Goal: Information Seeking & Learning: Understand process/instructions

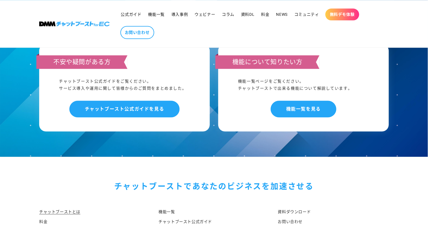
scroll to position [2964, 0]
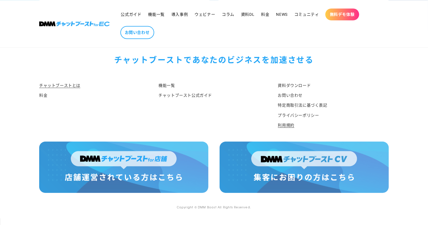
click at [286, 130] on link "利用規約" at bounding box center [286, 125] width 16 height 10
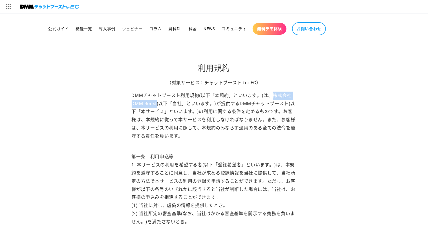
drag, startPoint x: 274, startPoint y: 94, endPoint x: 157, endPoint y: 101, distance: 116.9
click at [157, 101] on p "DMMチャットブースト利用規約(以下「本規約」といいます。)は、株式会社DMM Boost(以下「当社」といいます。)が提供するDMMチャットブースト(以下「…" at bounding box center [214, 116] width 165 height 49
copy p "株式会社DMM Boost"
